Goal: Communication & Community: Connect with others

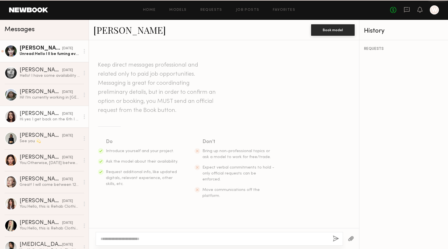
scroll to position [149, 0]
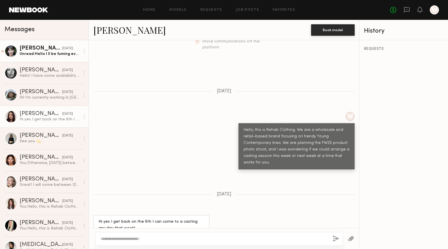
click at [47, 52] on div "Unread: Hello I ll be fuming every day Will let you know if there will be time …" at bounding box center [50, 53] width 60 height 5
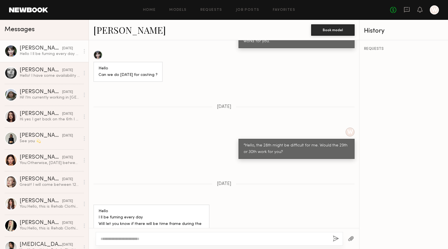
scroll to position [273, 0]
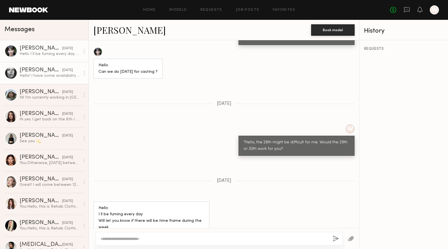
click at [42, 76] on div "Hello! I have some availability this coming week. Where is your location? Thanks" at bounding box center [50, 75] width 60 height 5
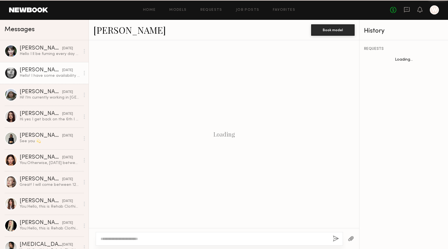
scroll to position [149, 0]
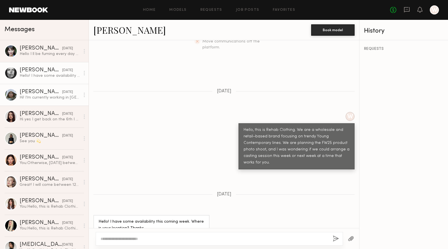
click at [47, 95] on div "Mallory P." at bounding box center [41, 92] width 43 height 6
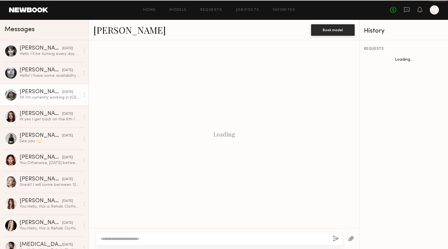
scroll to position [149, 0]
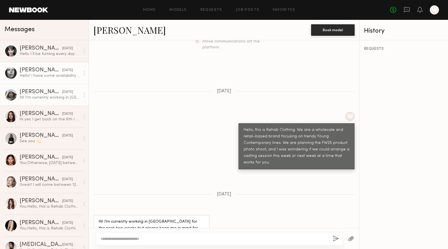
click at [45, 73] on div "Aarika W." at bounding box center [41, 71] width 43 height 6
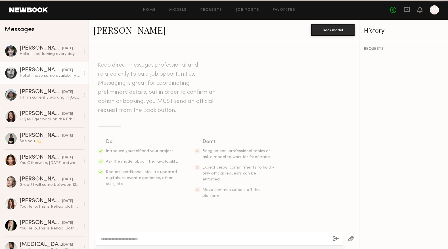
scroll to position [149, 0]
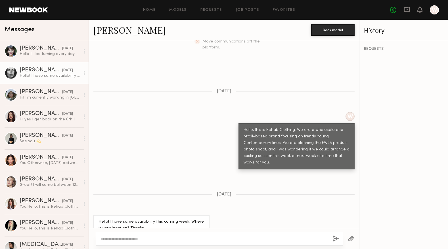
click at [129, 32] on link "Aarika W." at bounding box center [129, 30] width 72 height 12
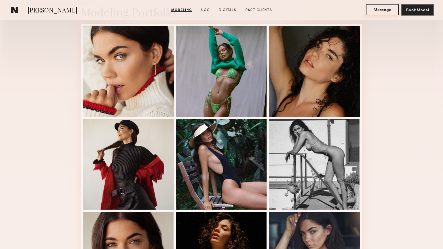
scroll to position [142, 0]
